Goal: Transaction & Acquisition: Download file/media

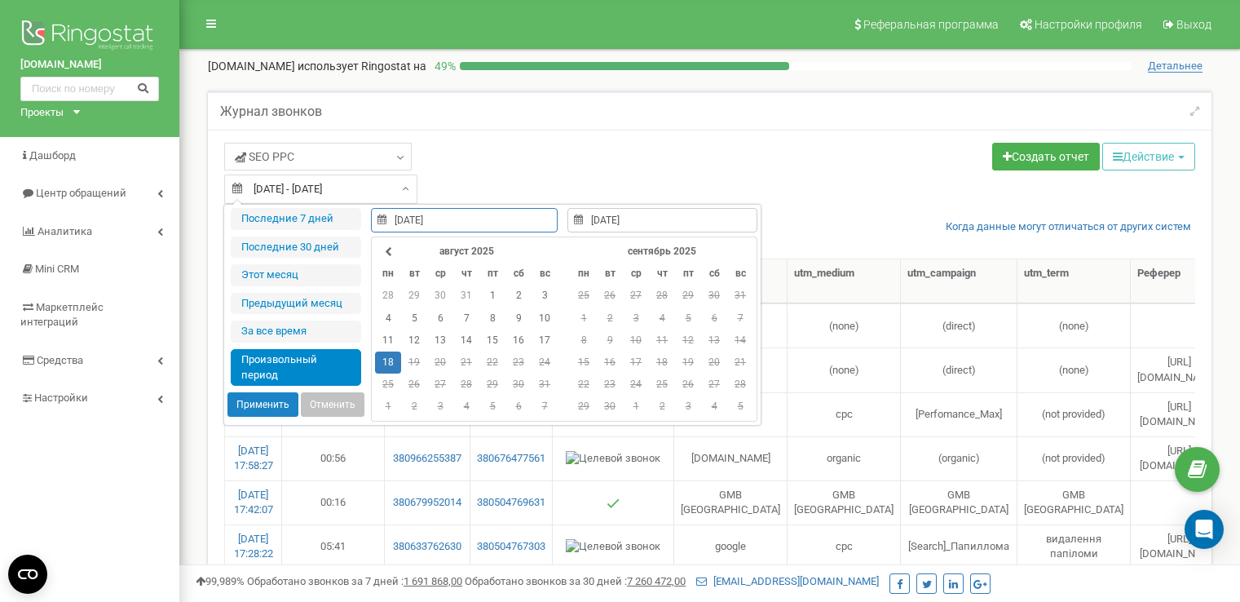
select select "50"
click at [113, 183] on link "Центр обращений" at bounding box center [89, 194] width 179 height 38
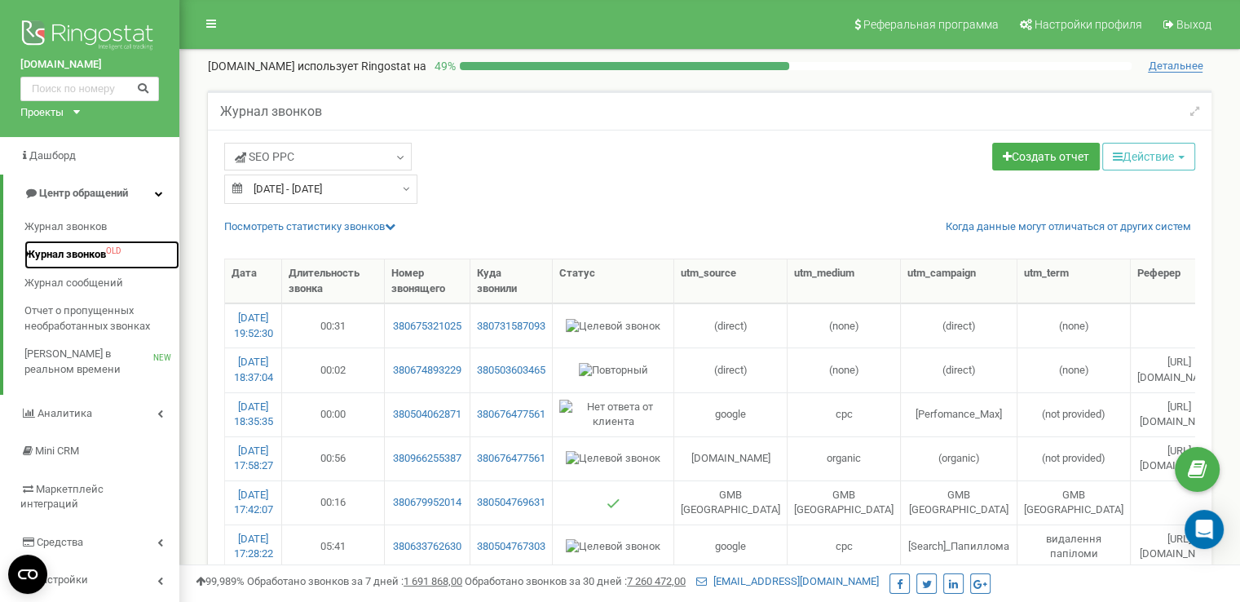
click at [56, 258] on span "Журнал звонков" at bounding box center [65, 254] width 82 height 15
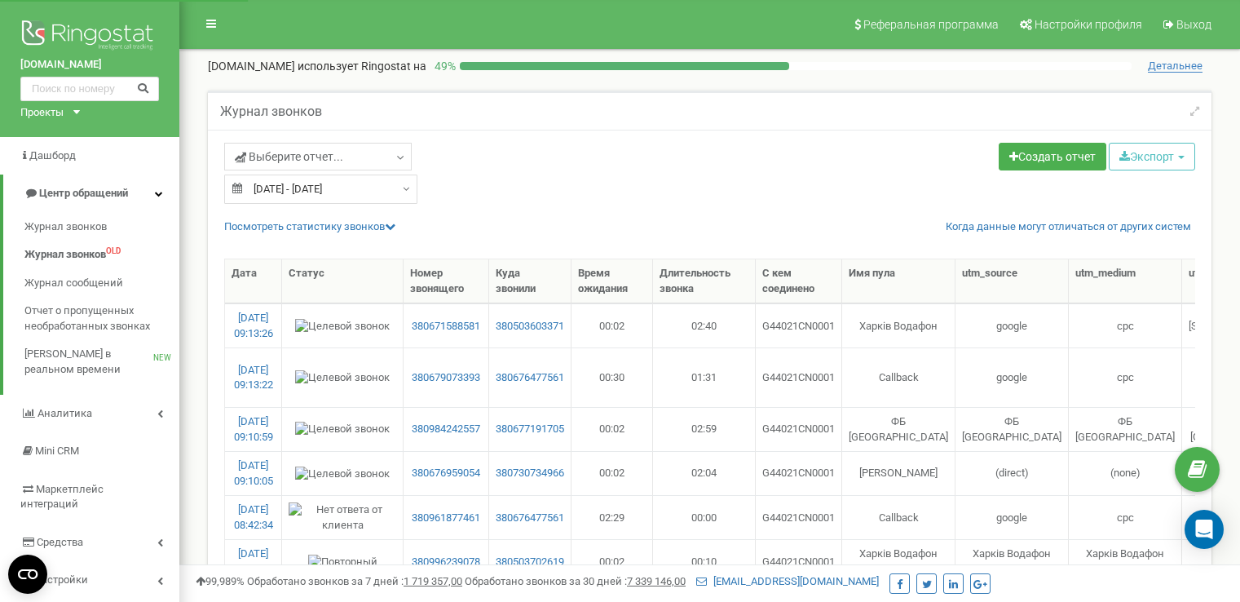
select select "50"
click at [315, 162] on span "Выберите отчет..." at bounding box center [289, 156] width 108 height 16
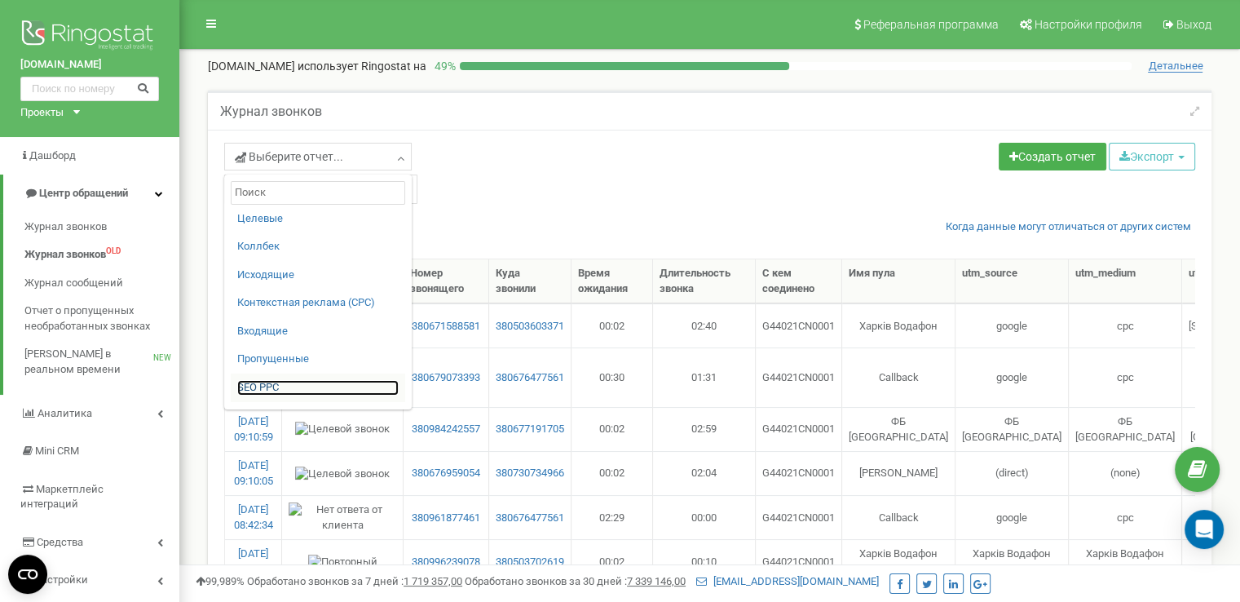
click at [272, 388] on link "SЕО PPС" at bounding box center [317, 387] width 161 height 15
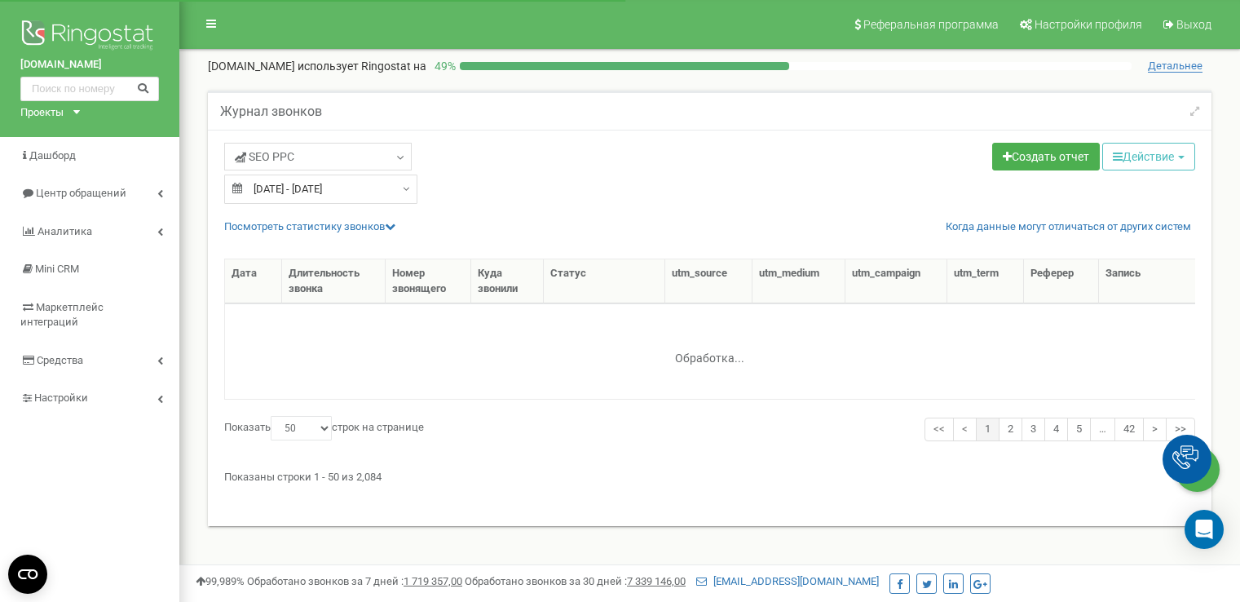
select select "50"
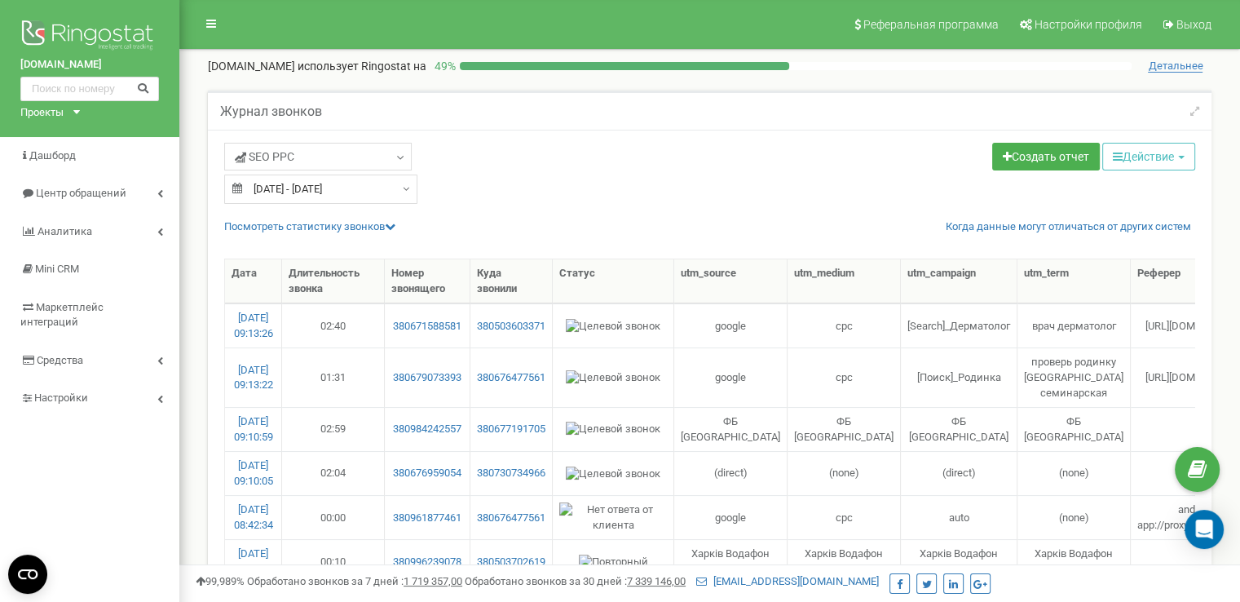
type input "20.07.2025"
type input "19.08.2025"
click at [307, 180] on input "20.07.2025 - 19.08.2025" at bounding box center [320, 189] width 193 height 29
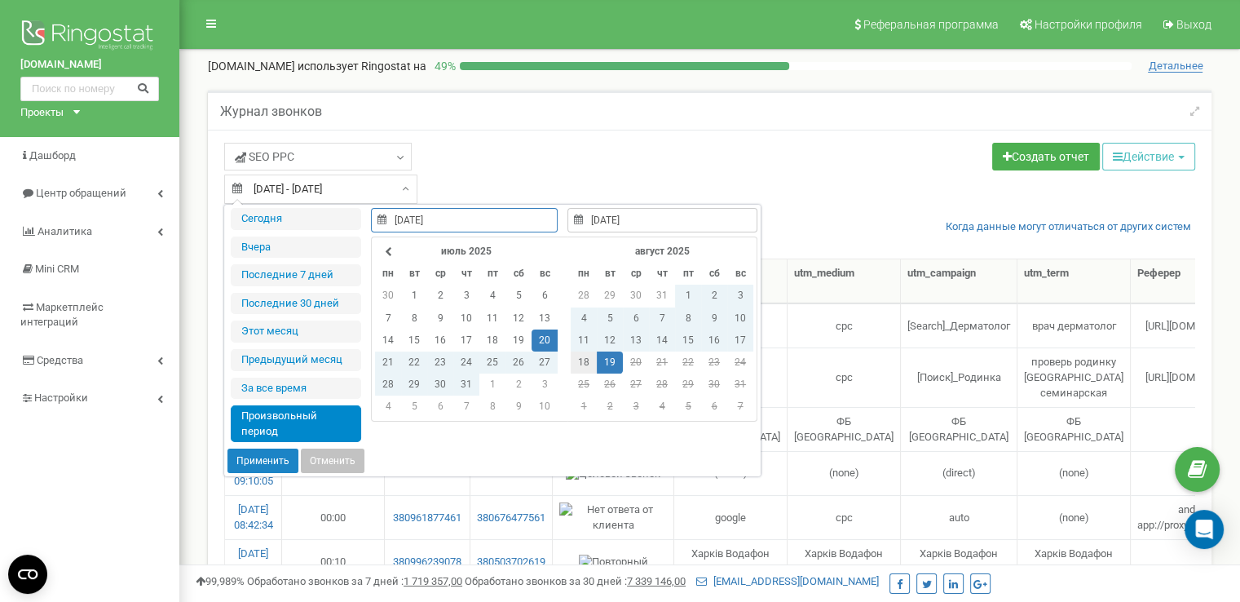
type input "[DATE]"
click at [581, 357] on td "18" at bounding box center [584, 362] width 26 height 22
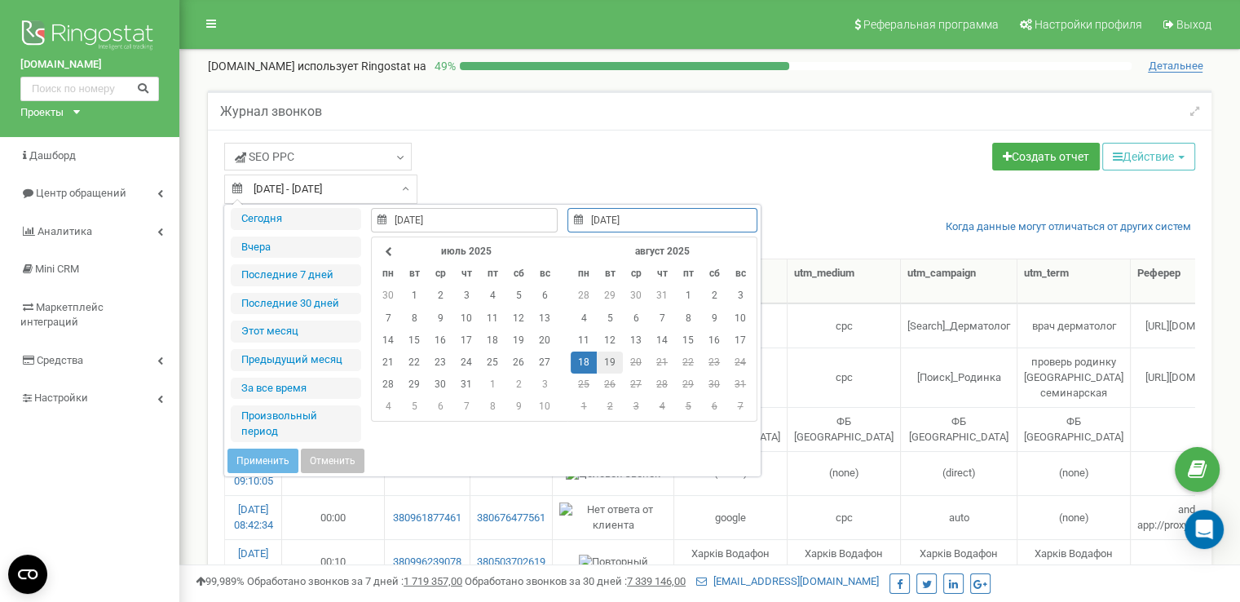
type input "19.08.2025"
click at [600, 359] on td "19" at bounding box center [610, 362] width 26 height 22
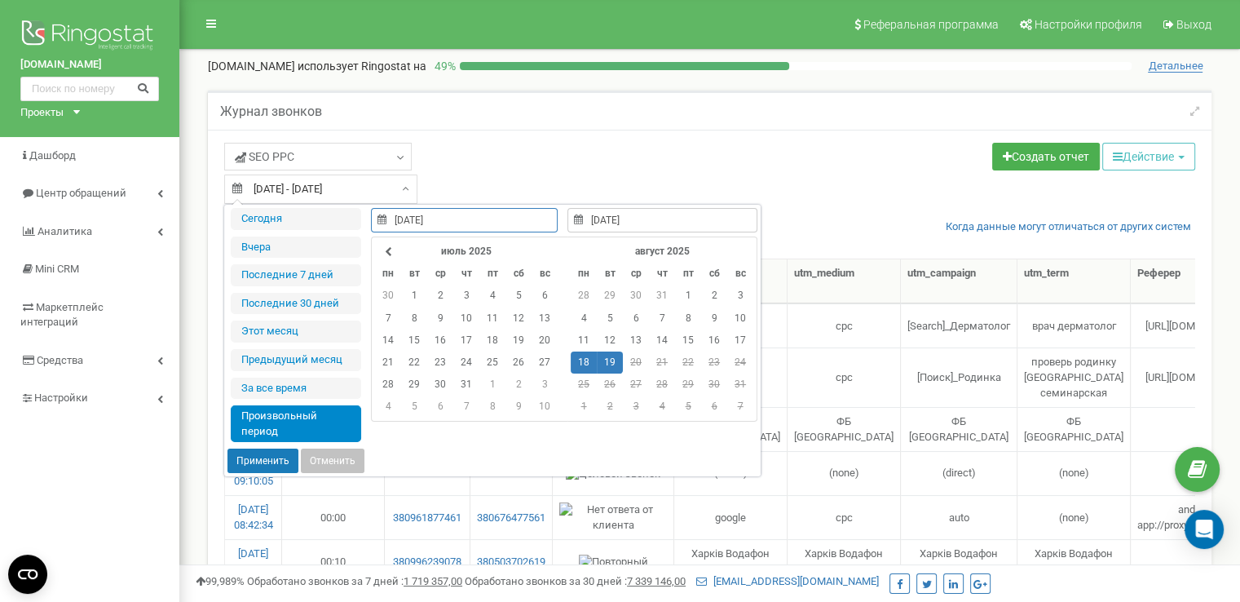
type input "18.08.2025"
click at [271, 466] on button "Применить" at bounding box center [263, 460] width 71 height 24
type input "[DATE] - [DATE]"
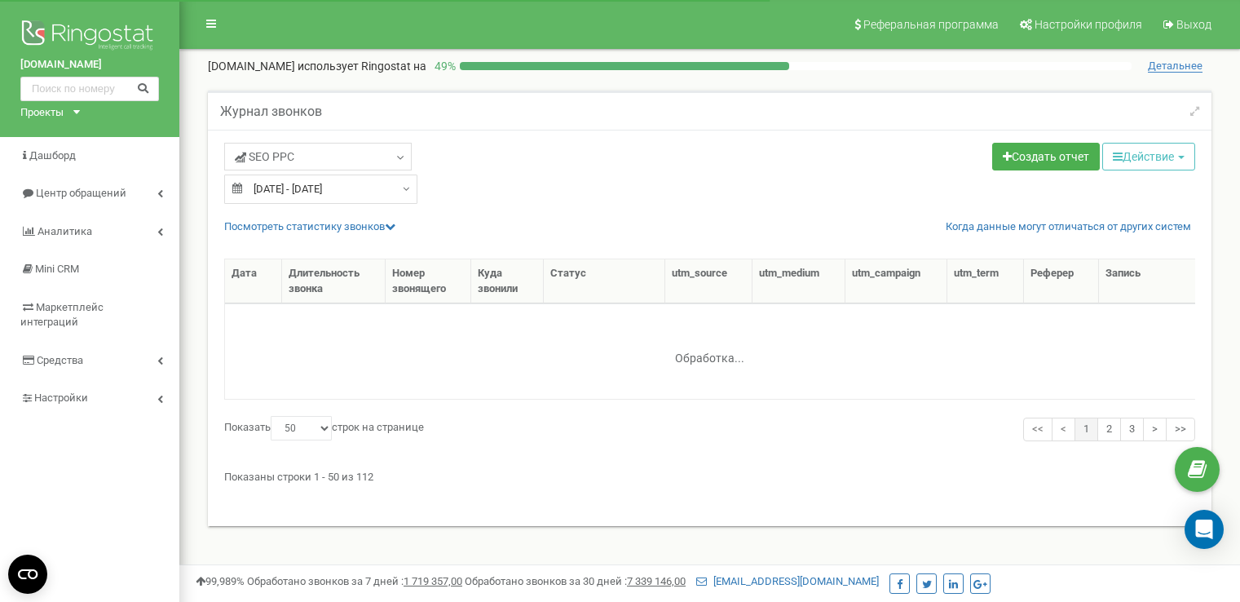
select select "50"
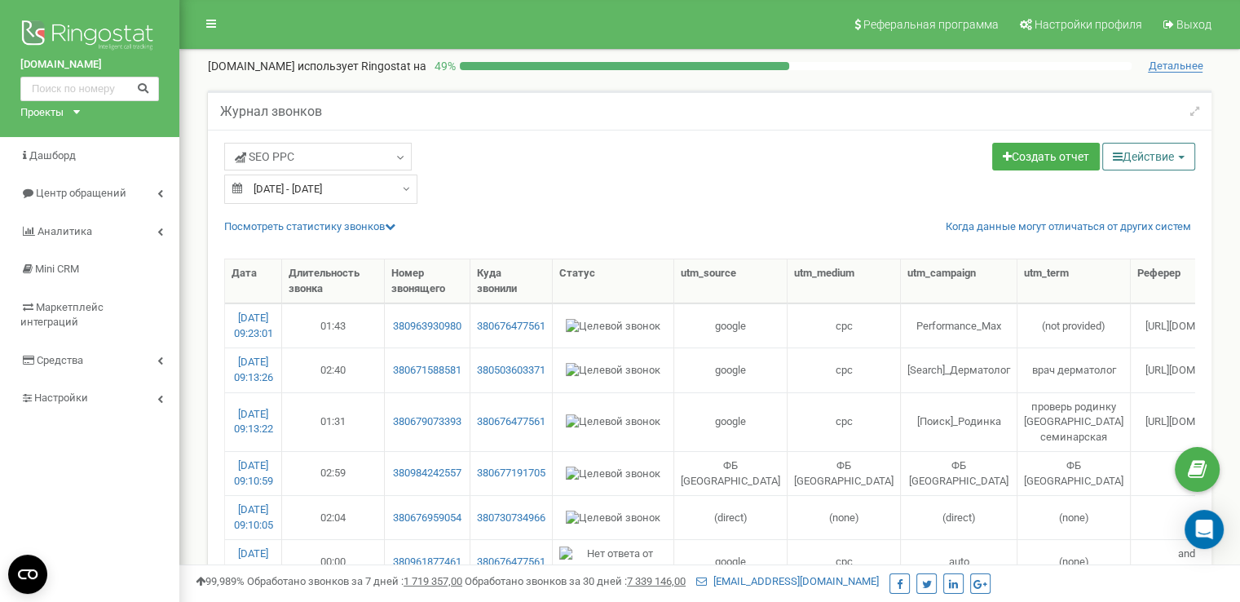
click at [1132, 151] on button "Действие" at bounding box center [1148, 157] width 93 height 28
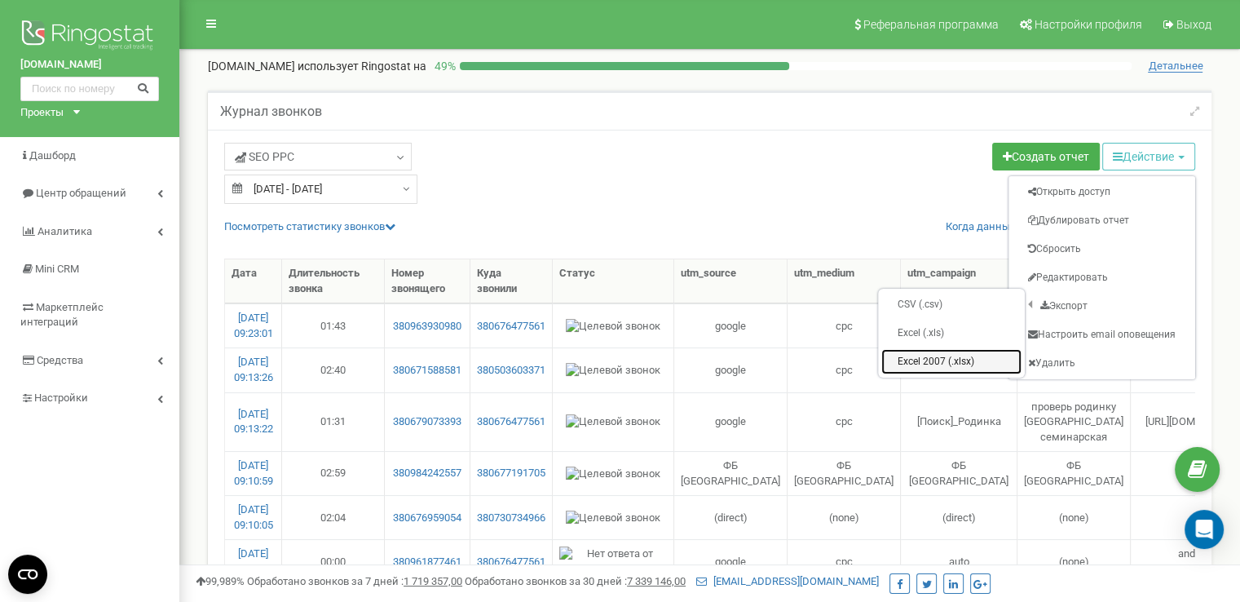
click at [939, 351] on link "Excel 2007 (.xlsx)" at bounding box center [951, 361] width 140 height 25
